Goal: Task Accomplishment & Management: Manage account settings

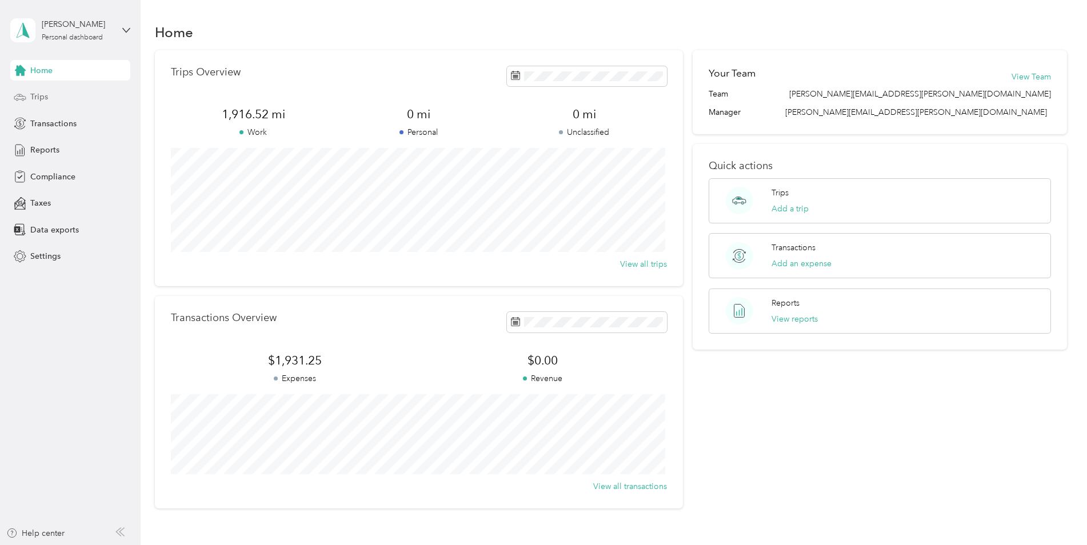
click at [54, 104] on div "Trips" at bounding box center [70, 97] width 120 height 21
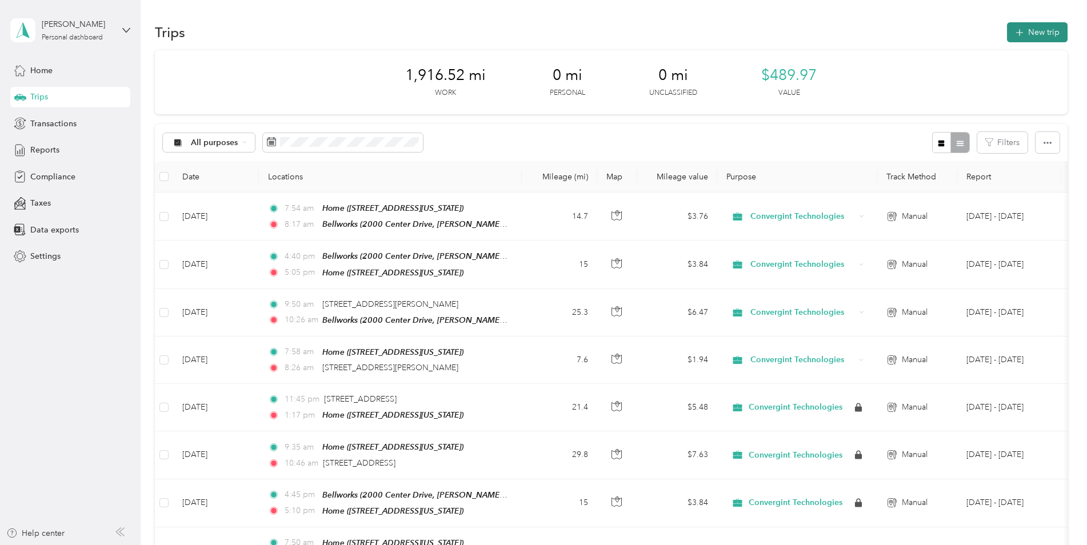
click at [1039, 34] on button "New trip" at bounding box center [1037, 32] width 61 height 20
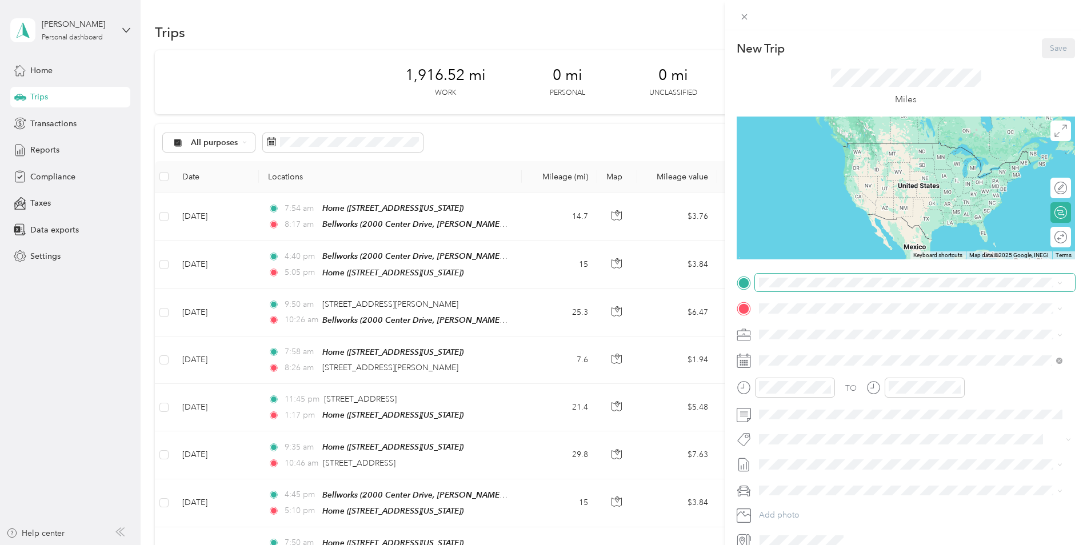
click at [795, 287] on span at bounding box center [915, 283] width 320 height 18
click at [808, 342] on span "[STREET_ADDRESS][PERSON_NAME][US_STATE]" at bounding box center [869, 341] width 178 height 10
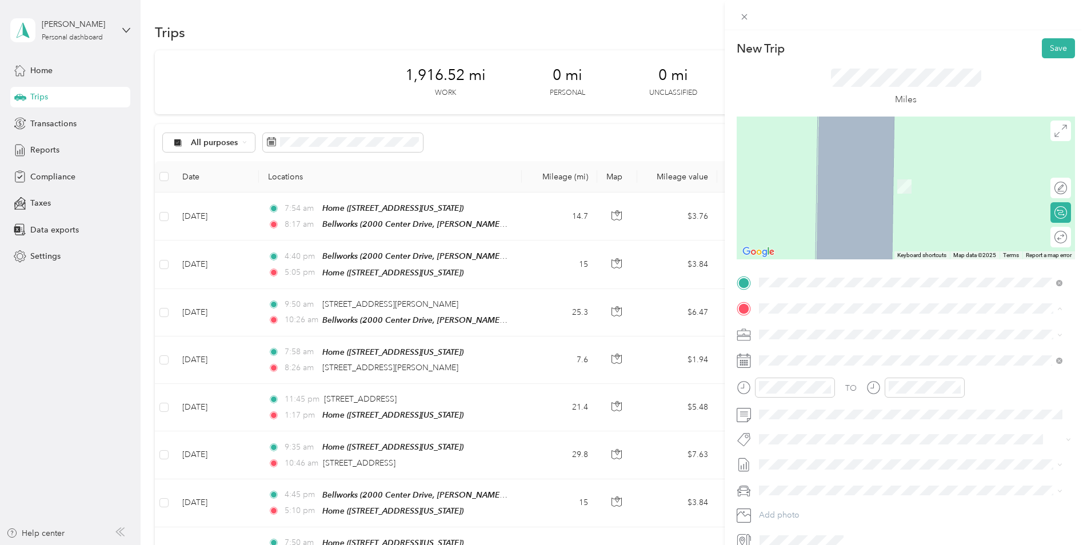
click at [795, 409] on div "Home [STREET_ADDRESS][US_STATE]" at bounding box center [837, 397] width 114 height 24
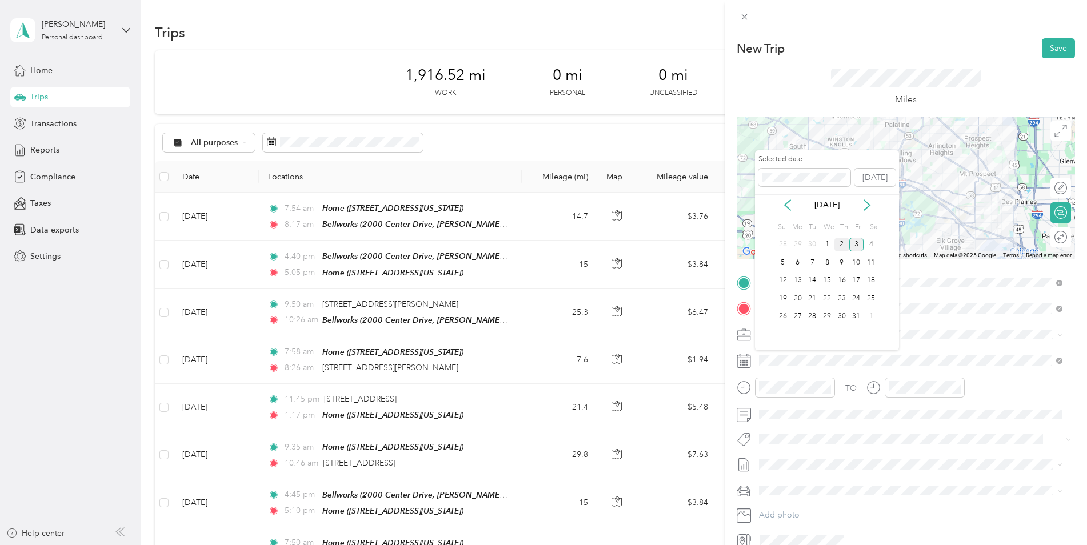
click at [842, 242] on div "2" at bounding box center [841, 245] width 15 height 14
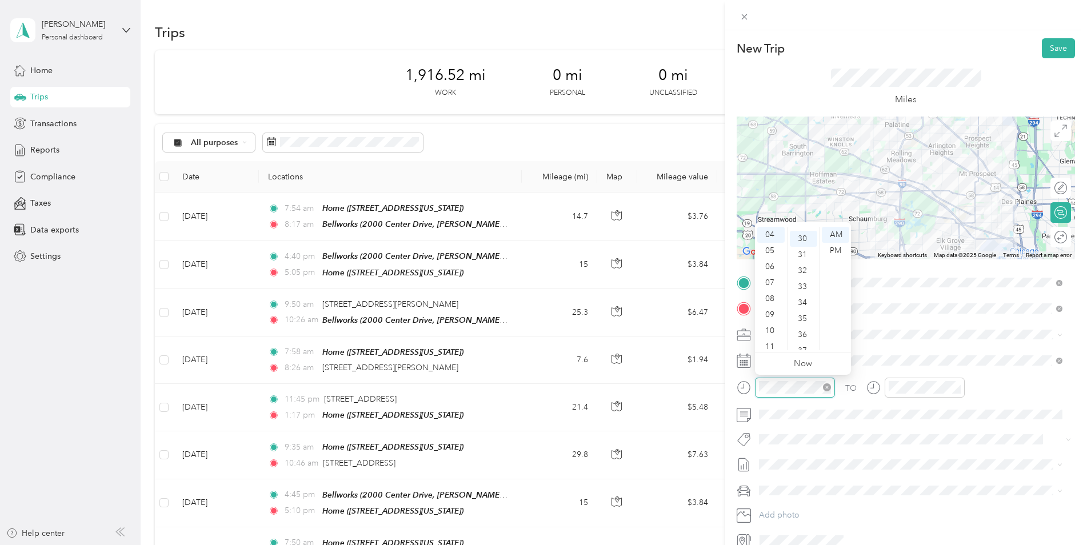
scroll to position [480, 0]
click at [840, 244] on div "PM" at bounding box center [835, 251] width 27 height 16
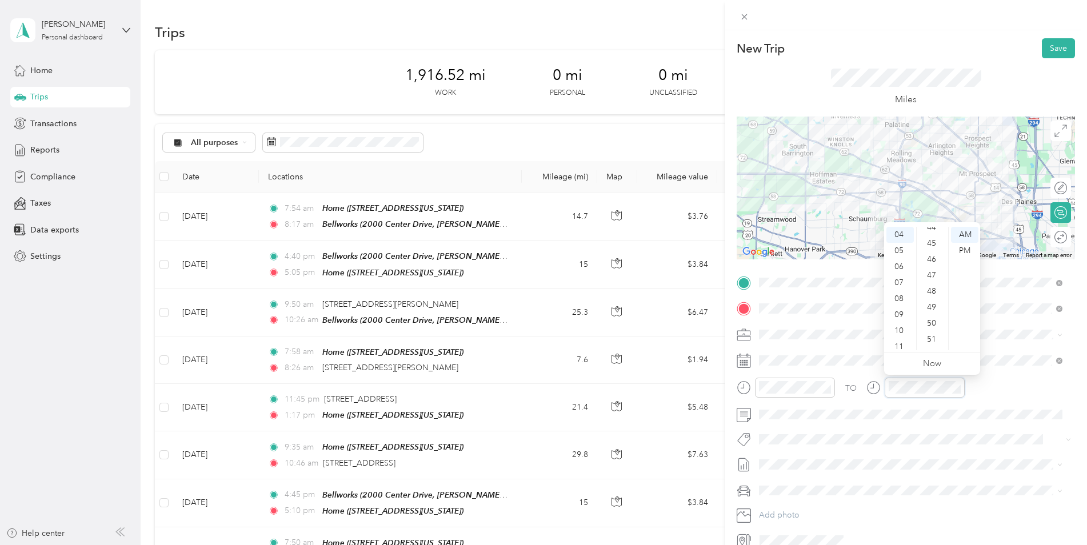
scroll to position [713, 0]
click at [938, 289] on div "55" at bounding box center [932, 287] width 27 height 16
click at [960, 252] on div "PM" at bounding box center [964, 251] width 27 height 16
click at [792, 479] on div "TO Add photo" at bounding box center [905, 412] width 338 height 276
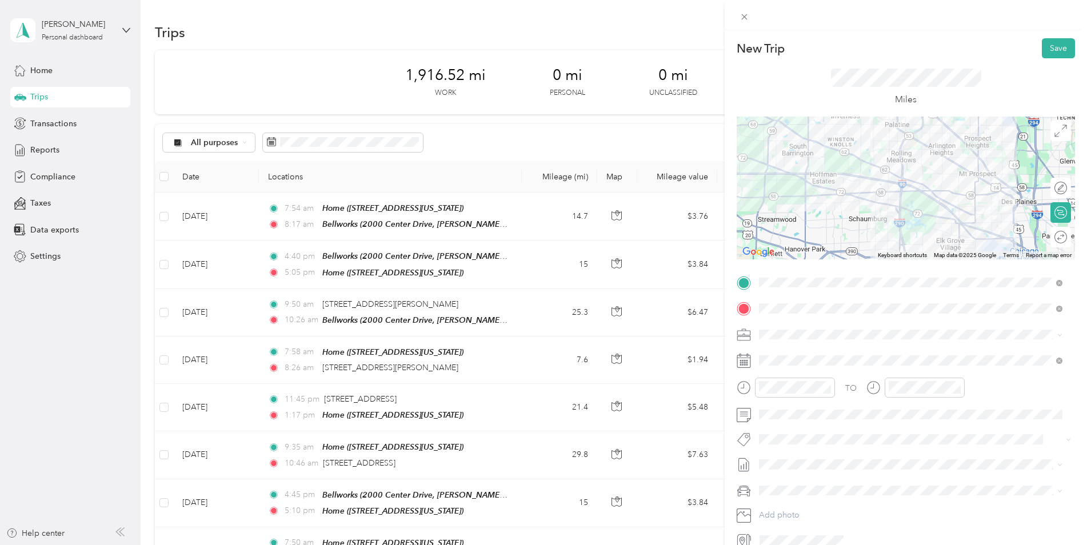
click at [812, 514] on li "Jeep Grand Cherokee" at bounding box center [910, 508] width 311 height 20
click at [1055, 46] on button "Save" at bounding box center [1058, 48] width 33 height 20
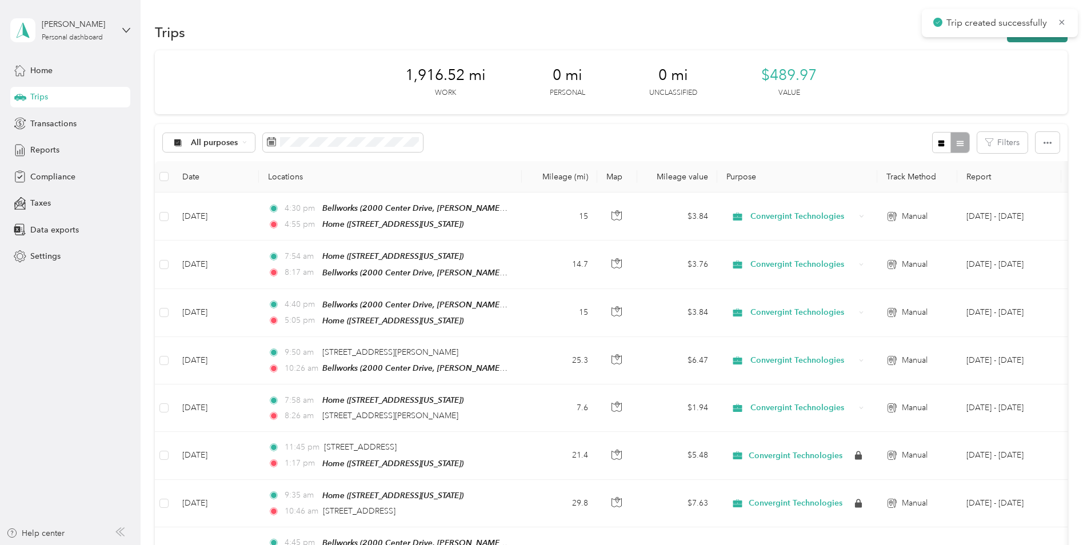
click at [1032, 39] on button "New trip" at bounding box center [1037, 32] width 61 height 20
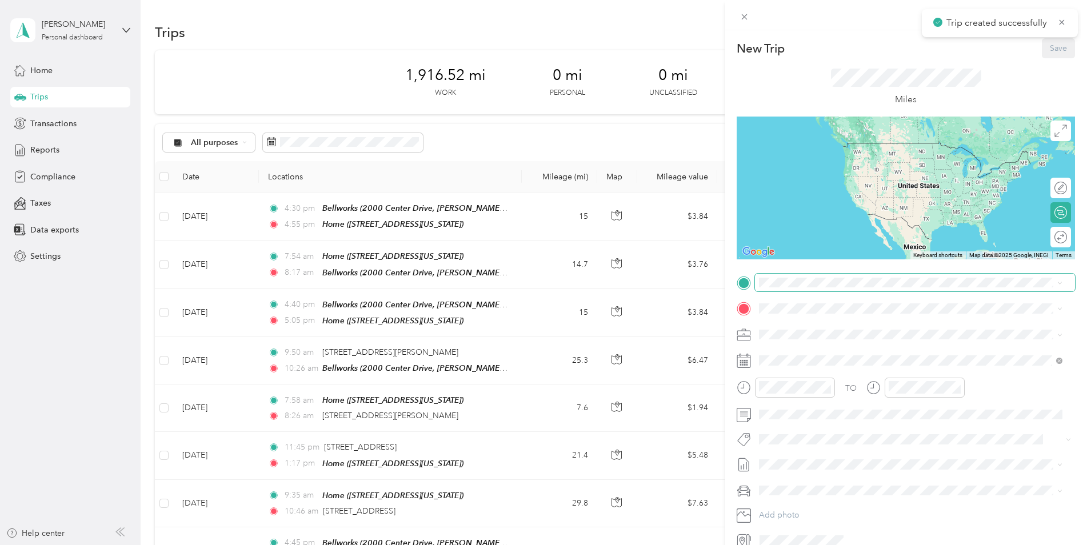
click at [788, 290] on span at bounding box center [915, 283] width 320 height 18
click at [777, 385] on div "Home [STREET_ADDRESS][US_STATE]" at bounding box center [910, 371] width 295 height 28
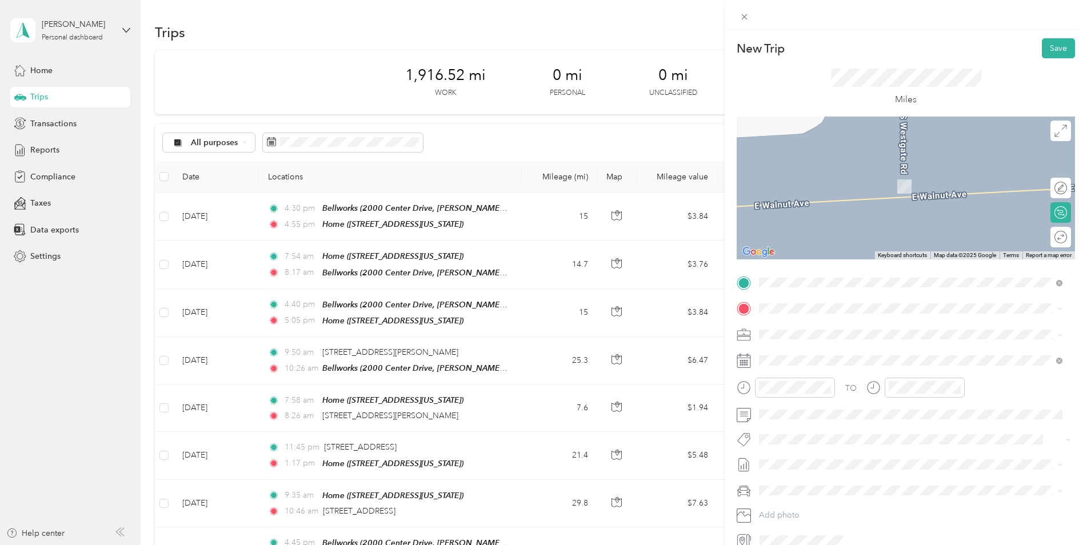
click at [800, 368] on span "[STREET_ADDRESS][PERSON_NAME][US_STATE]" at bounding box center [869, 366] width 178 height 10
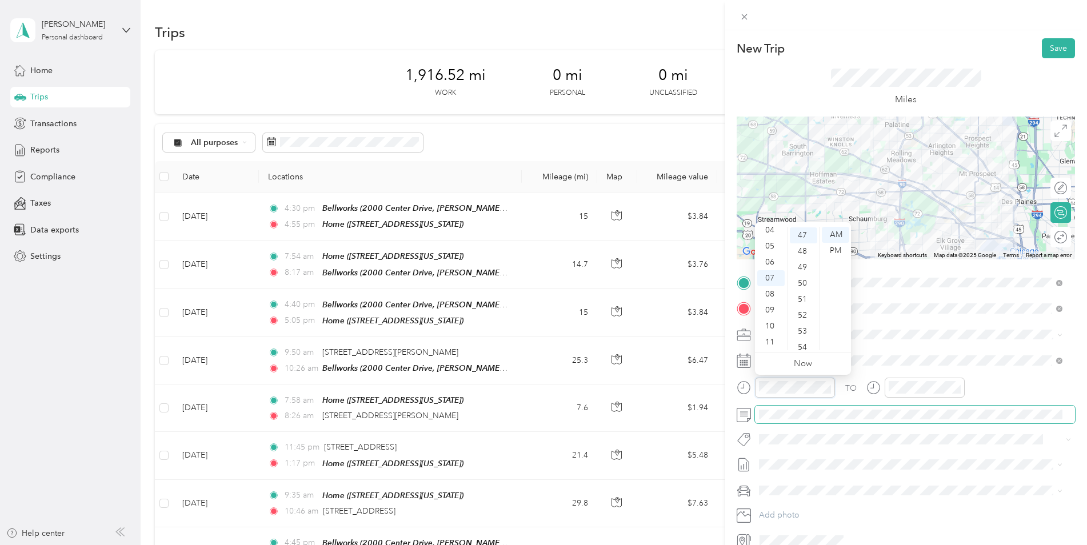
scroll to position [752, 0]
click at [841, 239] on div "AM" at bounding box center [835, 235] width 27 height 16
click at [919, 379] on div at bounding box center [924, 388] width 80 height 20
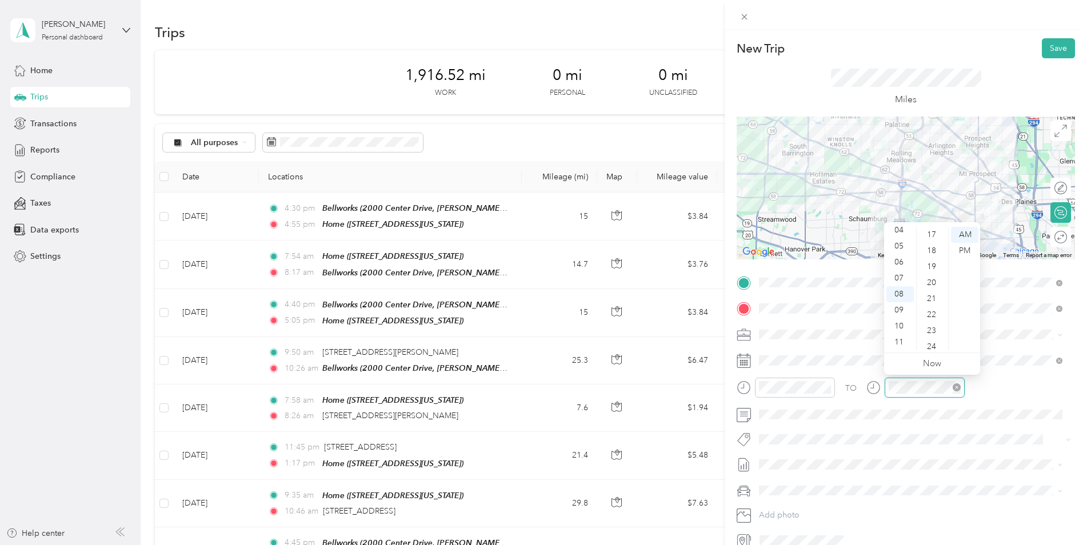
scroll to position [48, 0]
click at [962, 236] on div "AM" at bounding box center [964, 235] width 27 height 16
click at [932, 263] on div "05" at bounding box center [932, 267] width 27 height 16
click at [971, 483] on span at bounding box center [915, 491] width 320 height 18
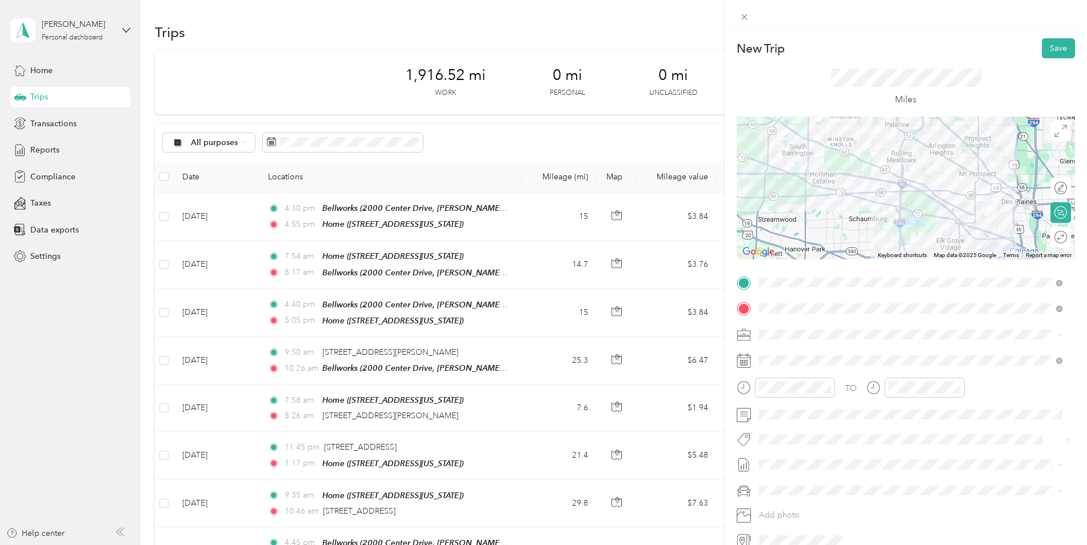
click at [817, 510] on span "Jeep Grand Cherokee" at bounding box center [804, 511] width 82 height 10
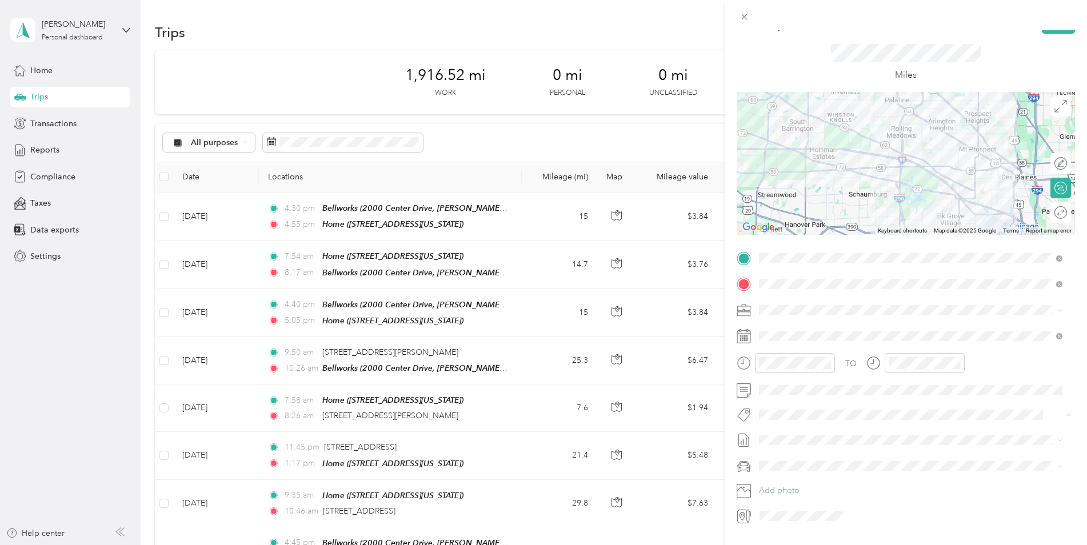
scroll to position [0, 0]
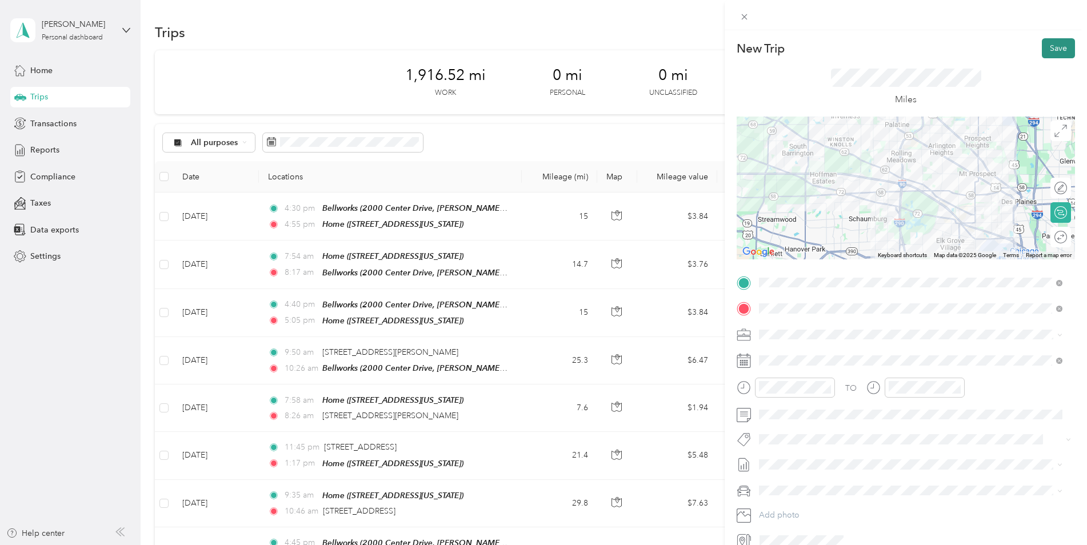
click at [1050, 50] on button "Save" at bounding box center [1058, 48] width 33 height 20
click at [1058, 51] on button "Save" at bounding box center [1058, 48] width 33 height 20
